Goal: Information Seeking & Learning: Learn about a topic

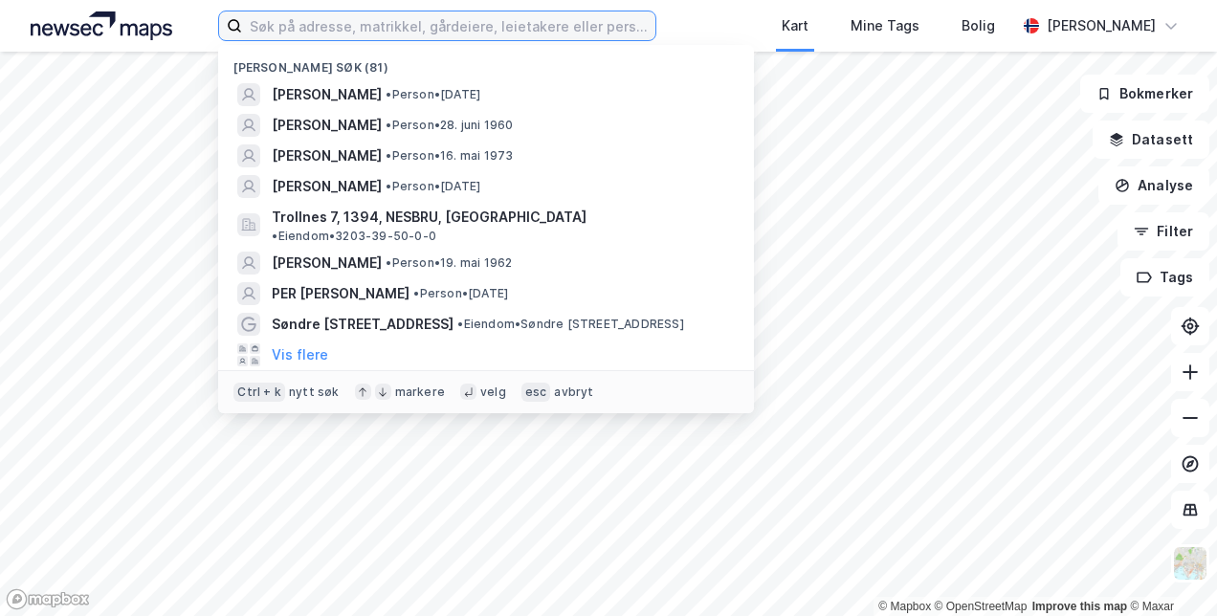
click at [270, 28] on input at bounding box center [448, 25] width 412 height 29
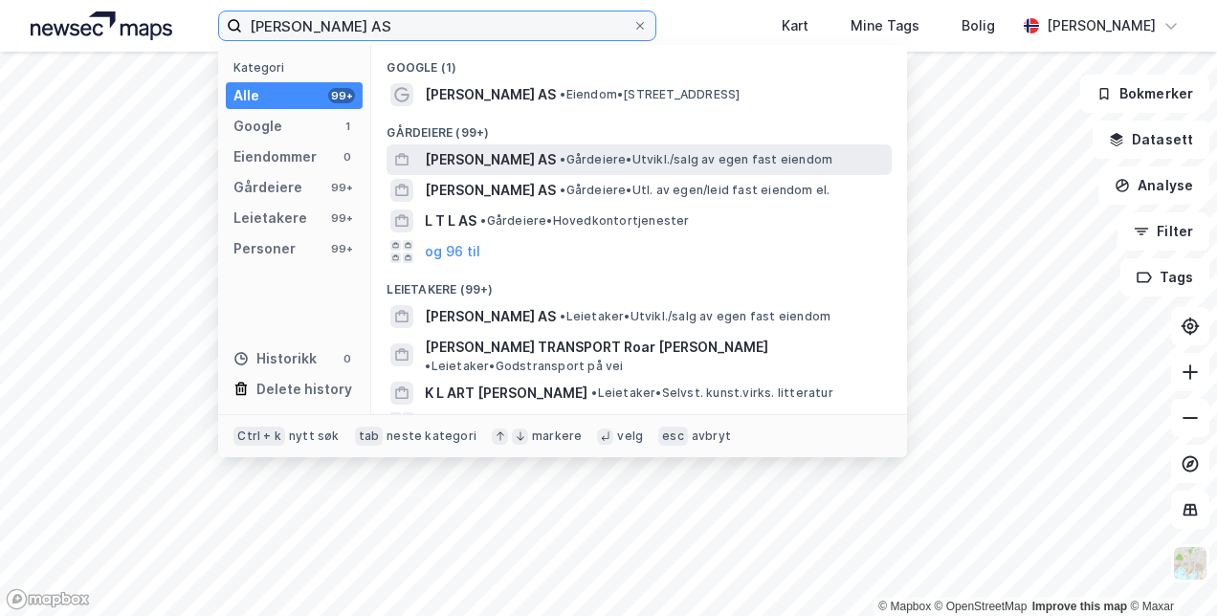
type input "[PERSON_NAME] AS"
click at [452, 163] on span "[PERSON_NAME] AS" at bounding box center [490, 159] width 131 height 23
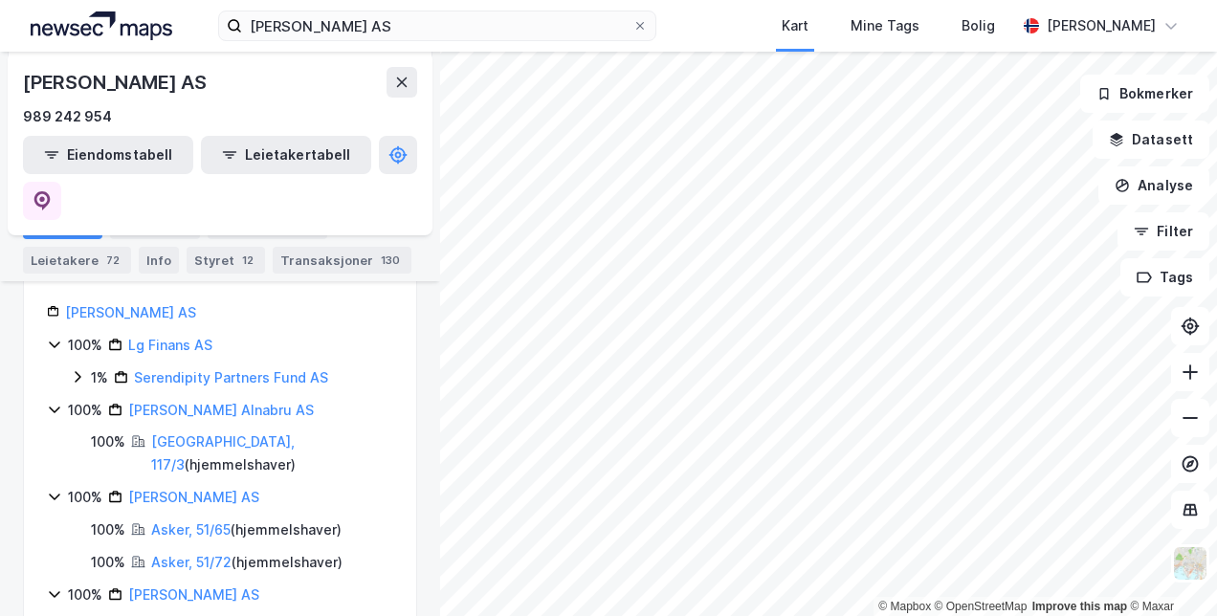
scroll to position [383, 0]
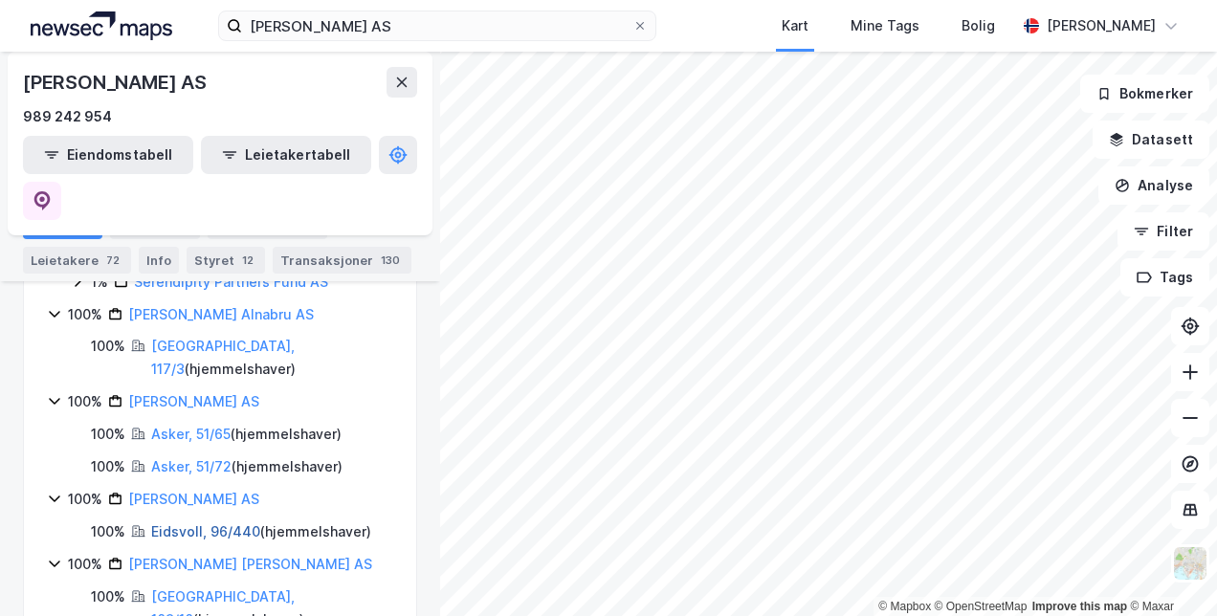
click at [167, 523] on link "Eidsvoll, 96/440" at bounding box center [205, 531] width 109 height 16
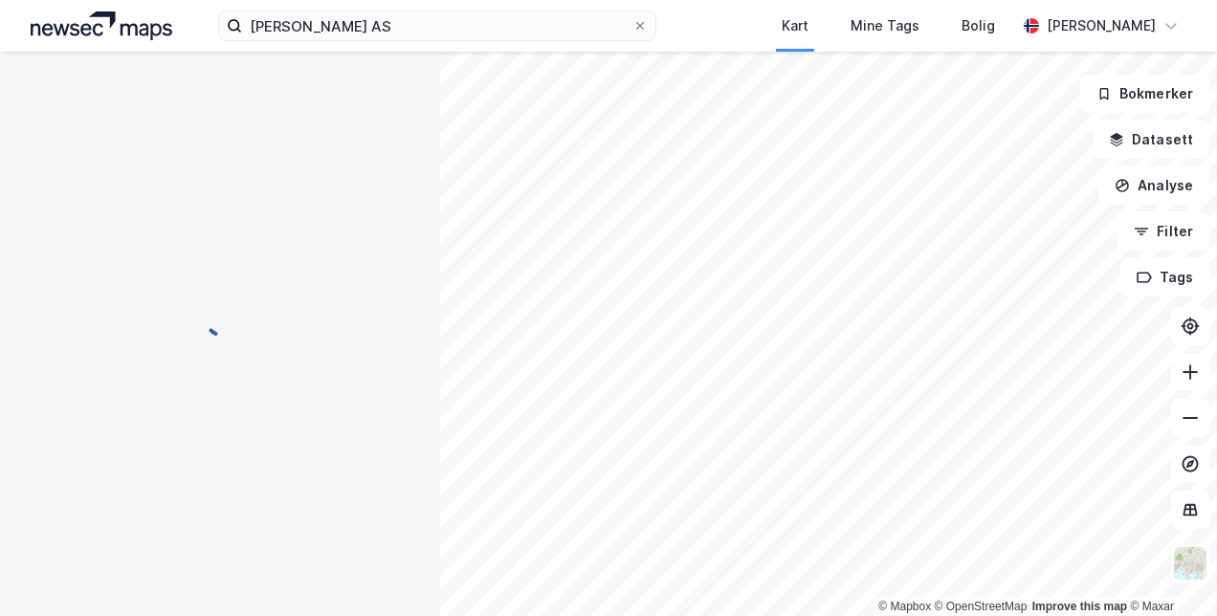
scroll to position [287, 0]
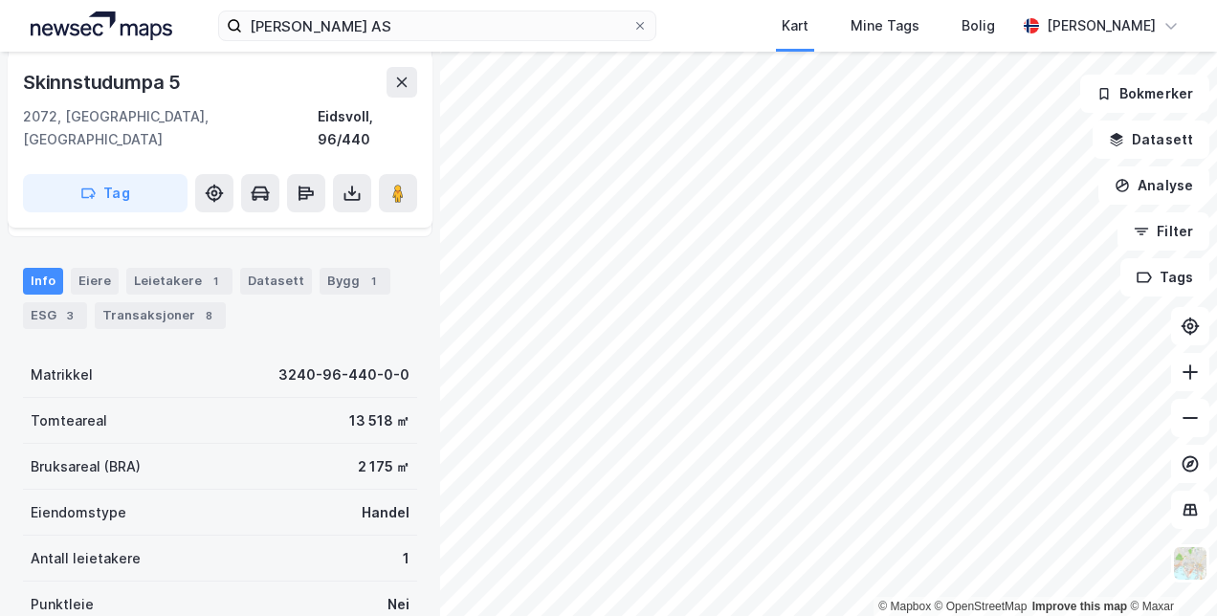
scroll to position [287, 0]
